Goal: Navigation & Orientation: Find specific page/section

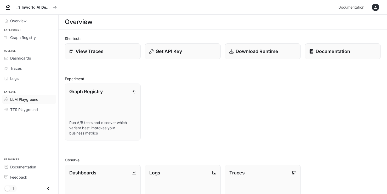
click at [32, 98] on span "LLM Playground" at bounding box center [24, 99] width 28 height 5
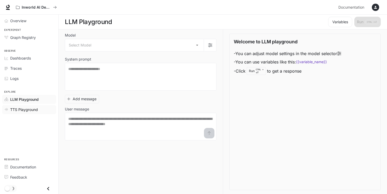
click at [27, 107] on span "TTS Playground" at bounding box center [24, 109] width 28 height 5
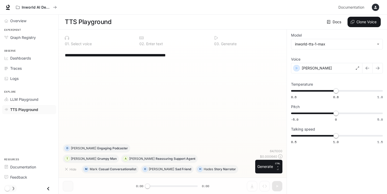
click at [30, 105] on link "TTS Playground" at bounding box center [29, 109] width 54 height 9
click at [30, 100] on span "LLM Playground" at bounding box center [24, 99] width 28 height 5
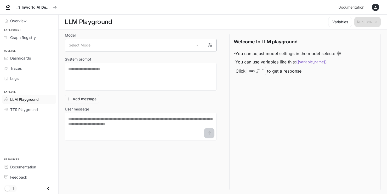
click at [175, 43] on body "Skip to main content Inworld AI Demos Documentation Documentation Portal Overvi…" at bounding box center [193, 97] width 387 height 195
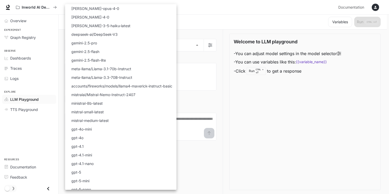
scroll to position [30, 0]
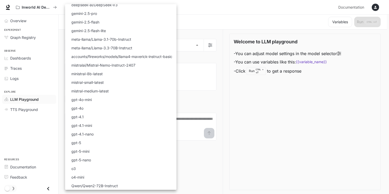
click at [204, 133] on div at bounding box center [194, 97] width 389 height 194
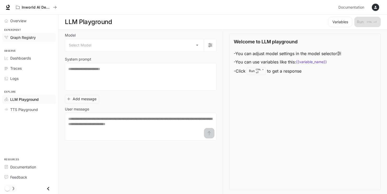
click at [12, 36] on span "Graph Registry" at bounding box center [23, 37] width 26 height 5
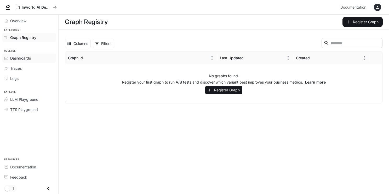
click at [16, 55] on span "Dashboards" at bounding box center [20, 57] width 21 height 5
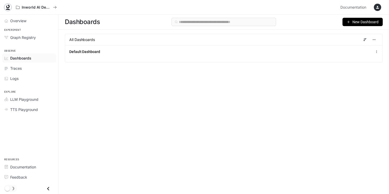
click at [5, 10] on icon at bounding box center [7, 7] width 5 height 5
